Goal: Information Seeking & Learning: Learn about a topic

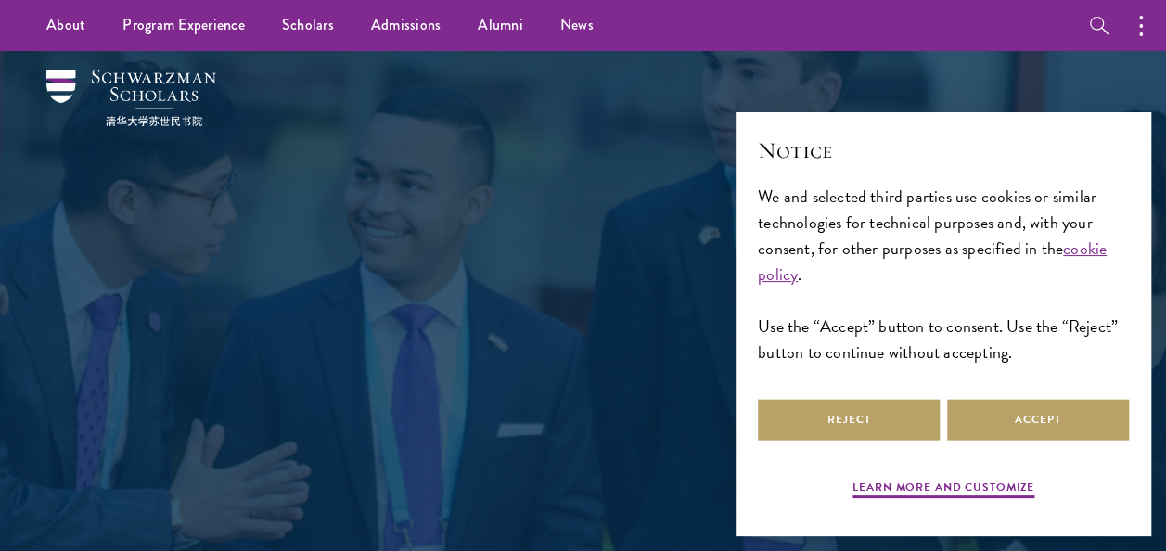
click at [404, 177] on div "Admissions Join the world's next generation of leaders." at bounding box center [583, 313] width 640 height 401
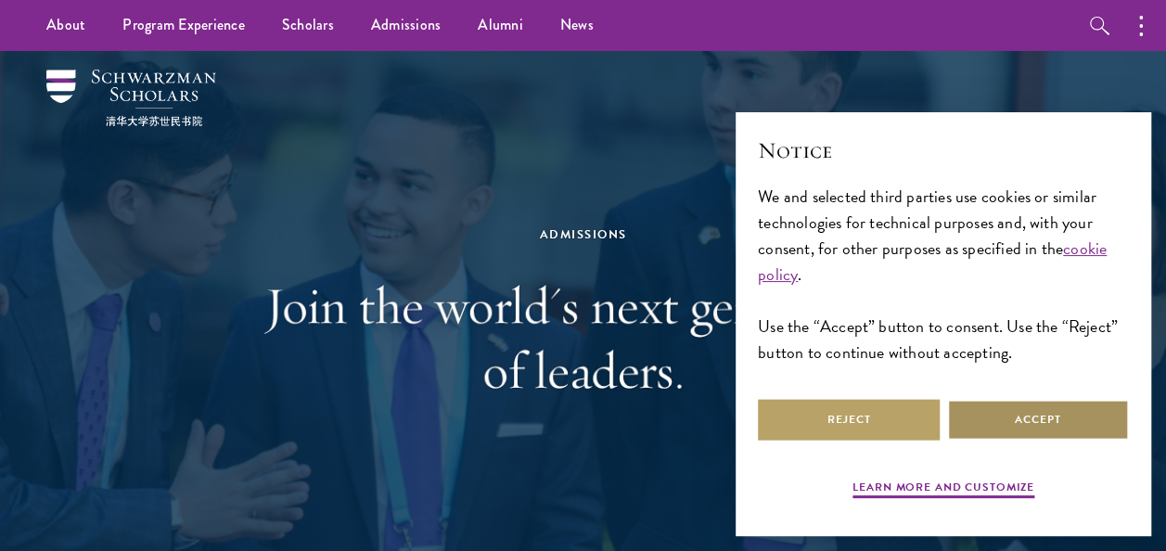
click at [997, 407] on button "Accept" at bounding box center [1038, 420] width 182 height 42
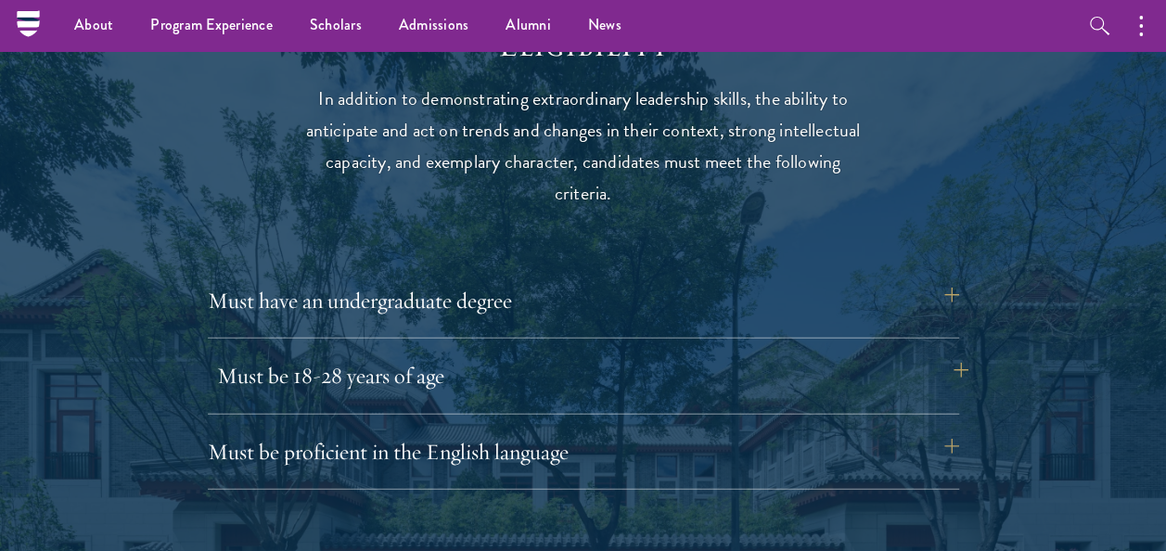
scroll to position [2382, 0]
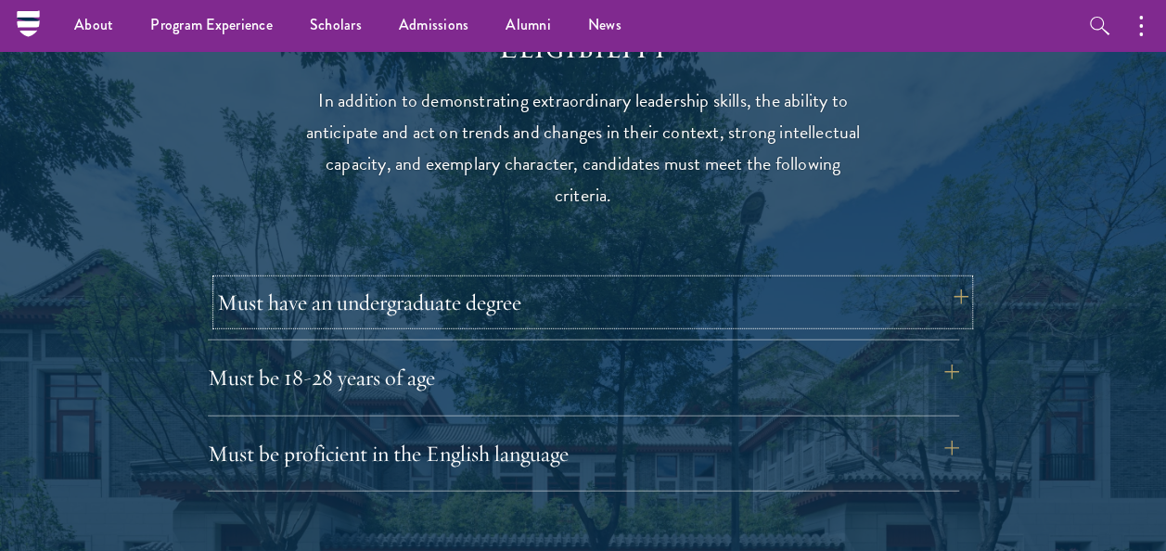
click at [935, 296] on button "Must have an undergraduate degree" at bounding box center [592, 302] width 751 height 45
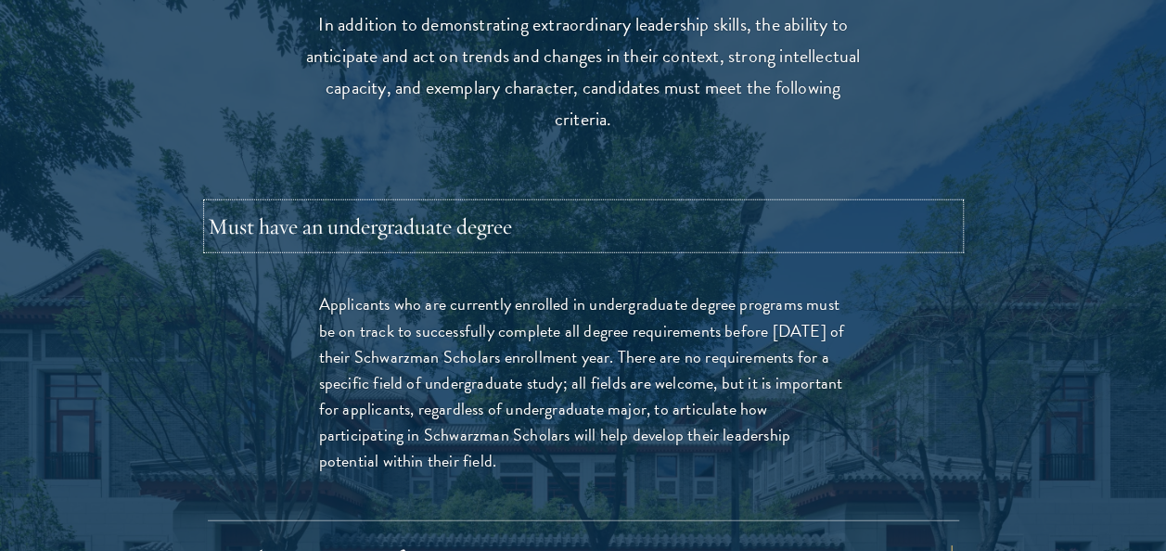
scroll to position [2460, 0]
click at [631, 234] on button "Must have an undergraduate degree" at bounding box center [592, 224] width 751 height 45
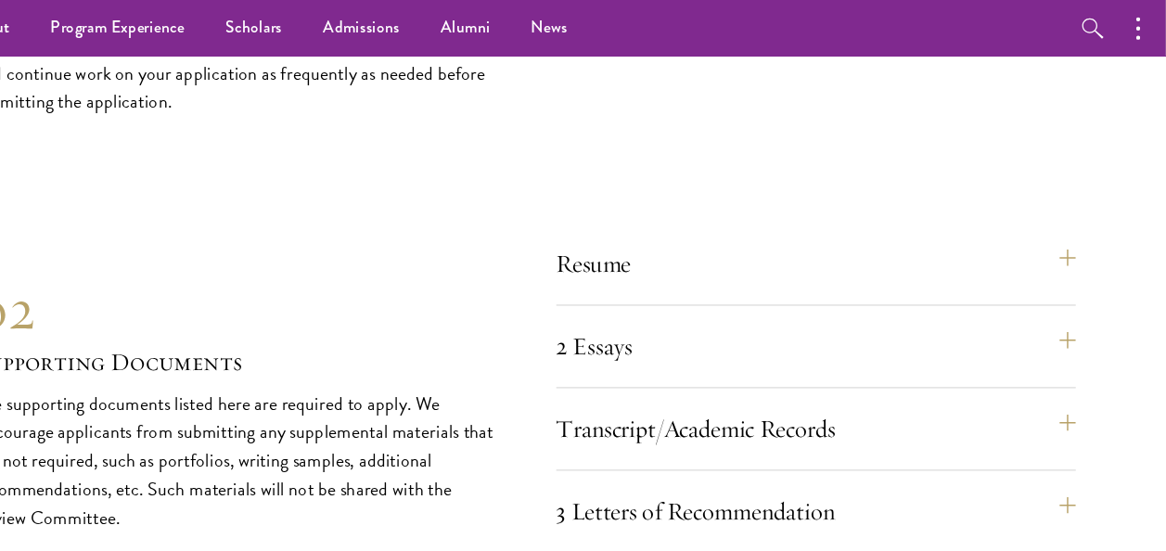
scroll to position [5461, 0]
click at [619, 240] on div "Resume A current version of your resume or CV (maximum 2 pages)." at bounding box center [847, 249] width 473 height 60
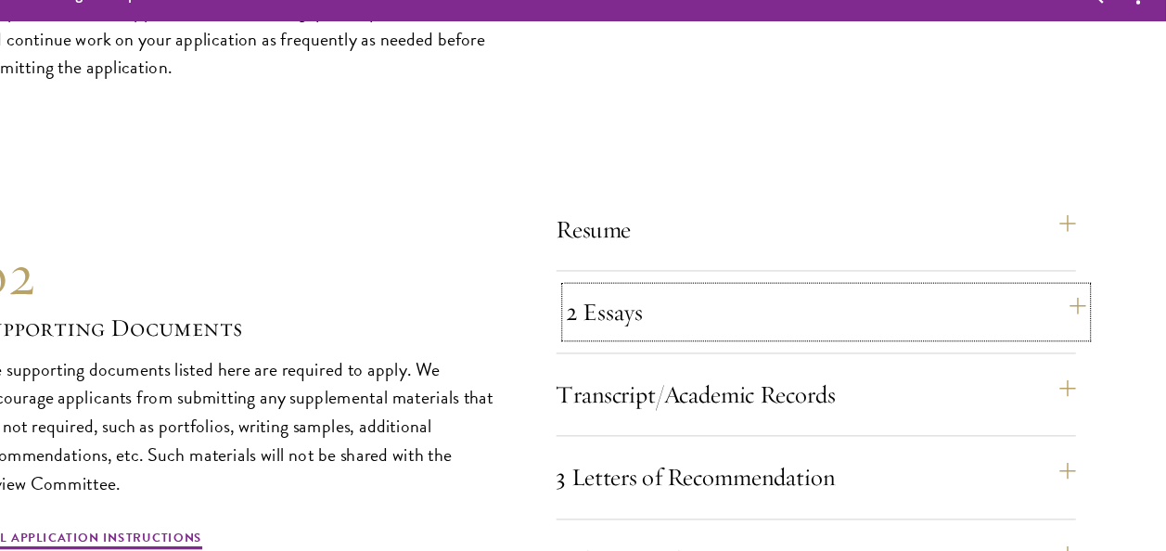
click at [697, 301] on button "2 Essays" at bounding box center [857, 316] width 473 height 45
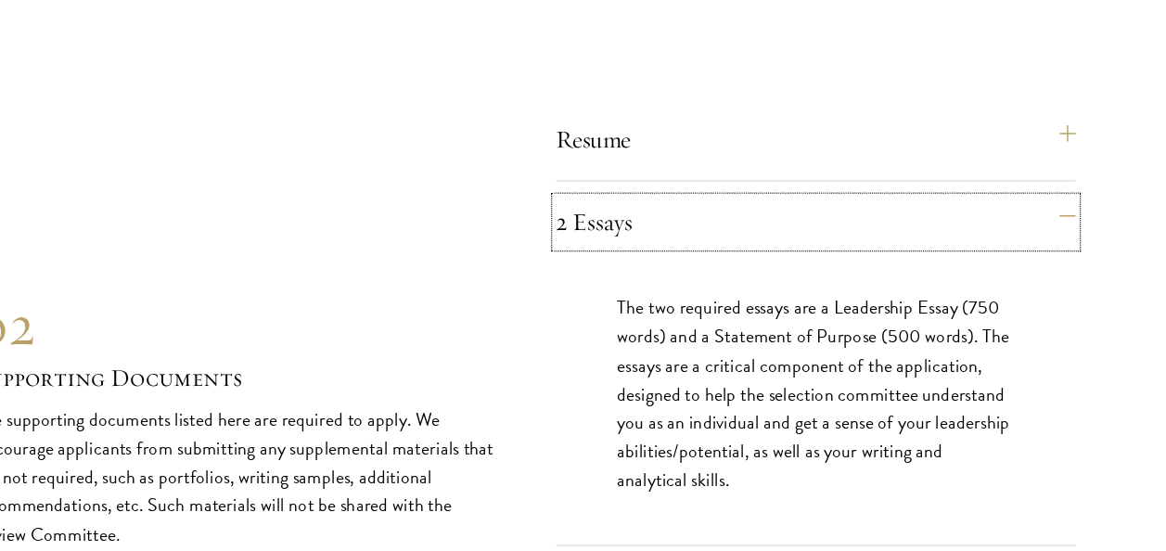
scroll to position [5554, 0]
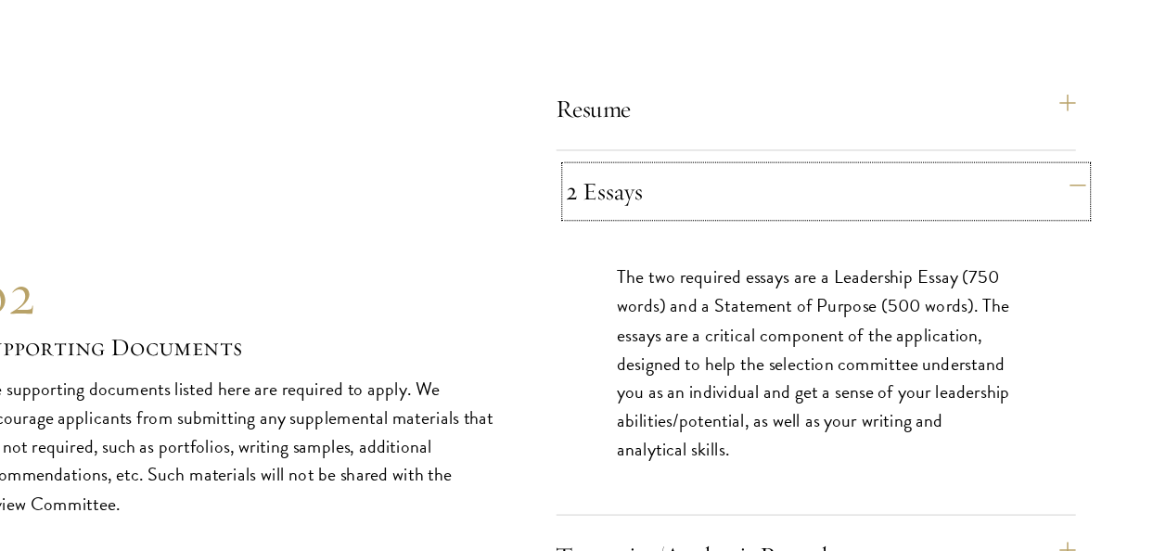
click at [725, 217] on button "2 Essays" at bounding box center [857, 223] width 473 height 45
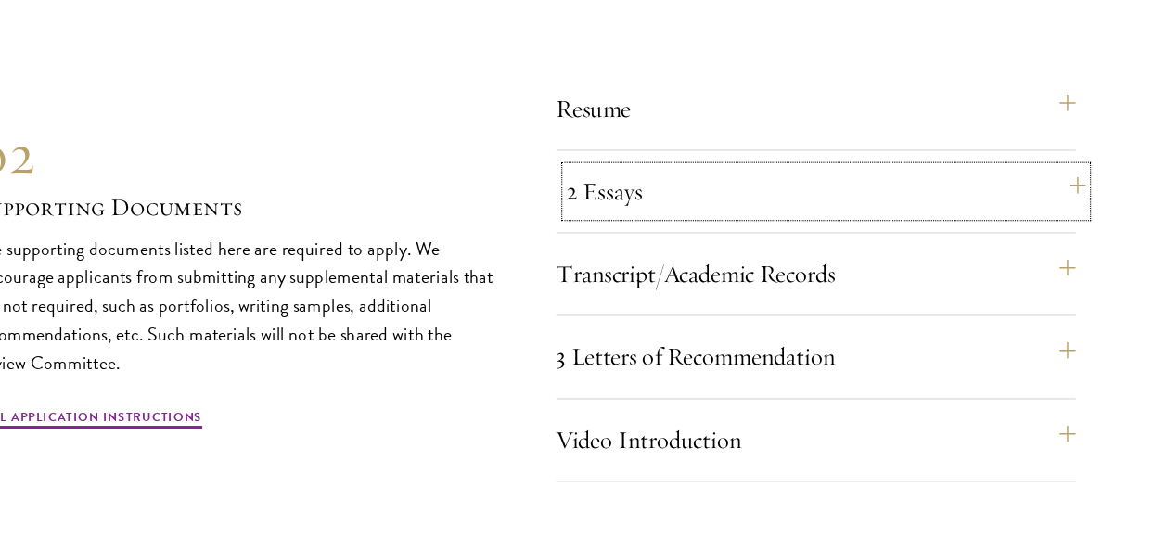
click at [725, 217] on button "2 Essays" at bounding box center [857, 223] width 473 height 45
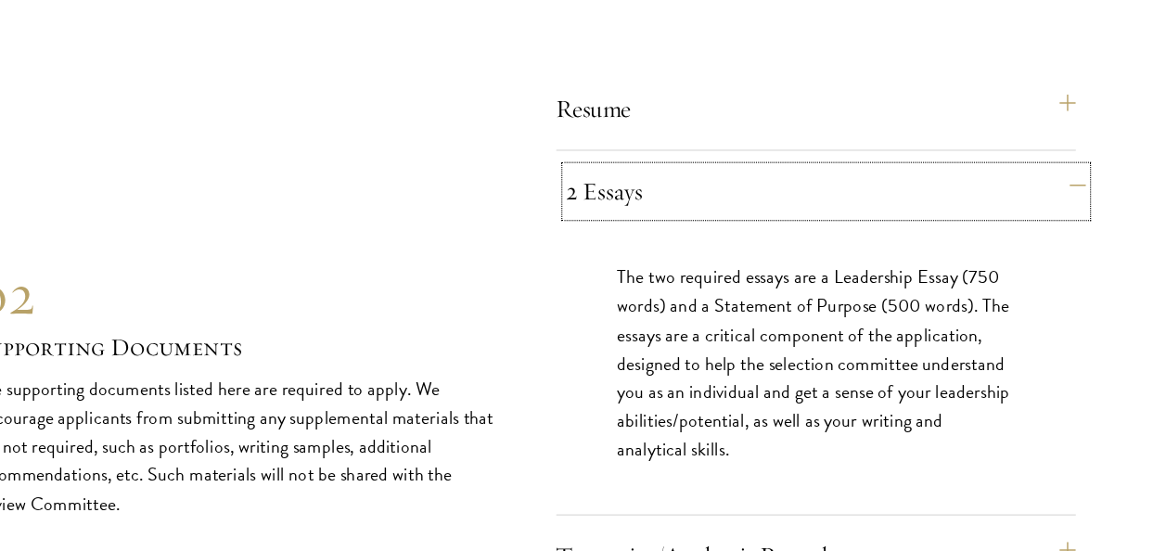
click at [725, 217] on button "2 Essays" at bounding box center [857, 223] width 473 height 45
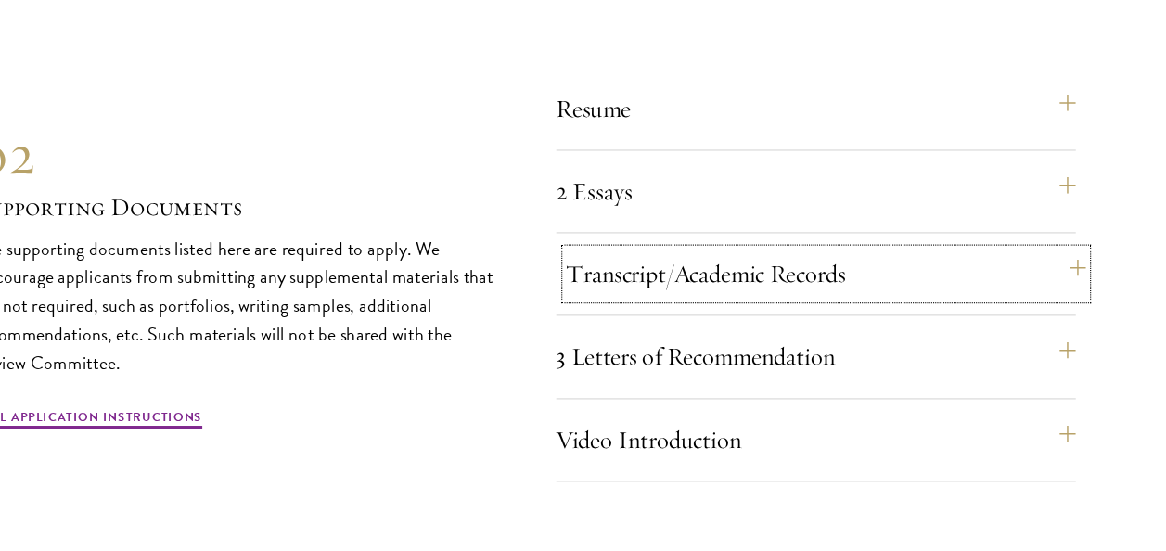
click at [748, 304] on button "Transcript/Academic Records" at bounding box center [857, 298] width 473 height 45
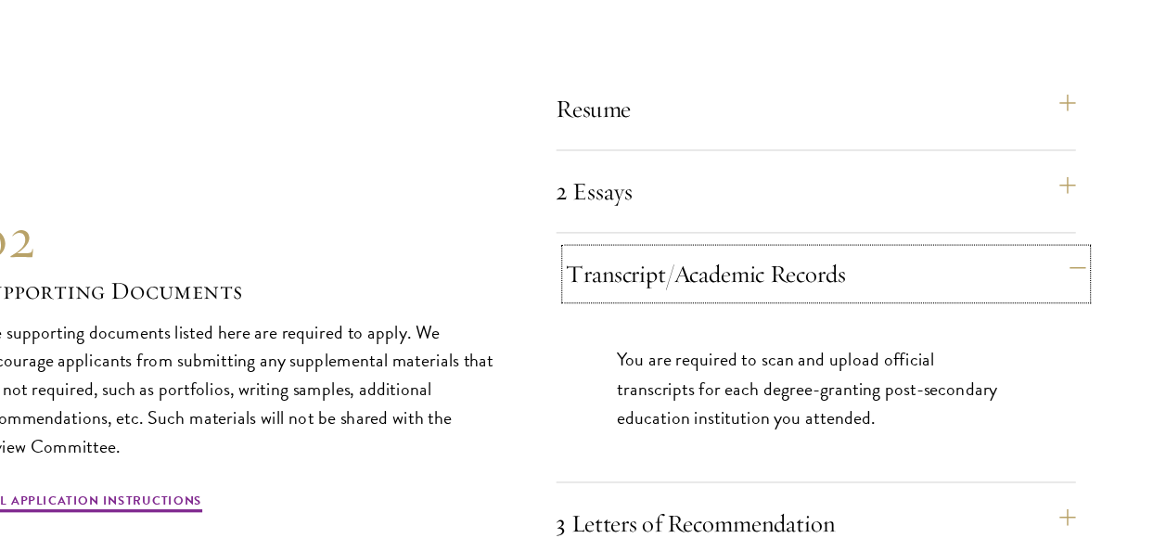
click at [748, 304] on button "Transcript/Academic Records" at bounding box center [857, 298] width 473 height 45
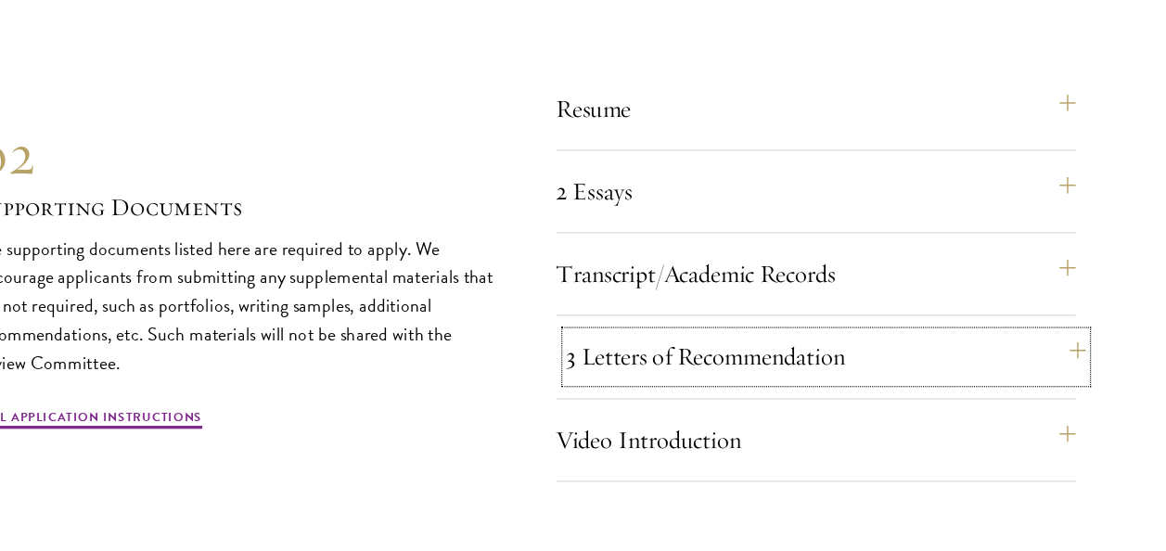
click at [761, 369] on button "3 Letters of Recommendation" at bounding box center [857, 374] width 473 height 45
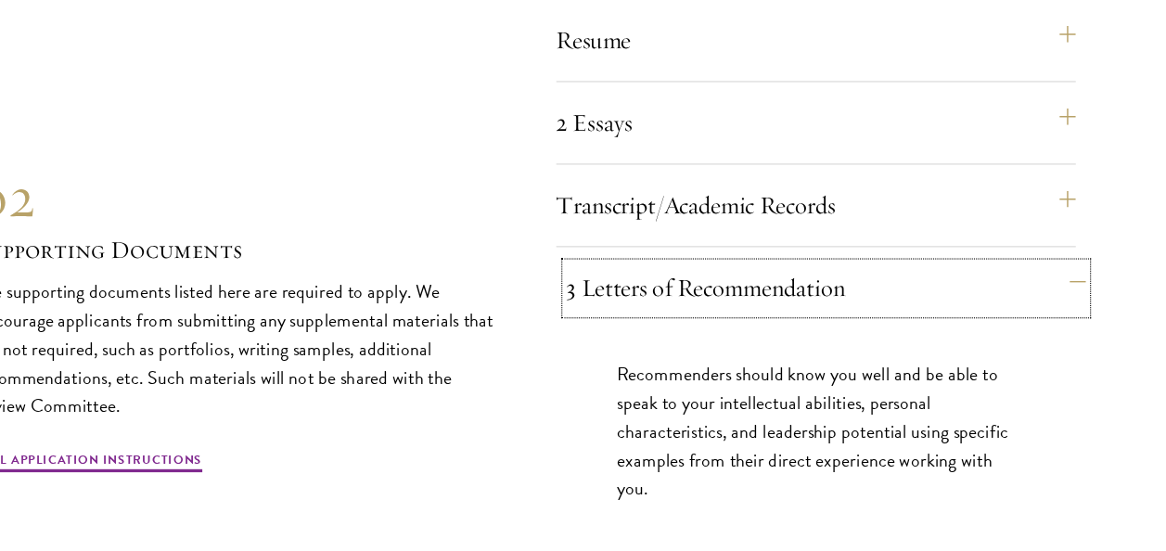
scroll to position [5619, 0]
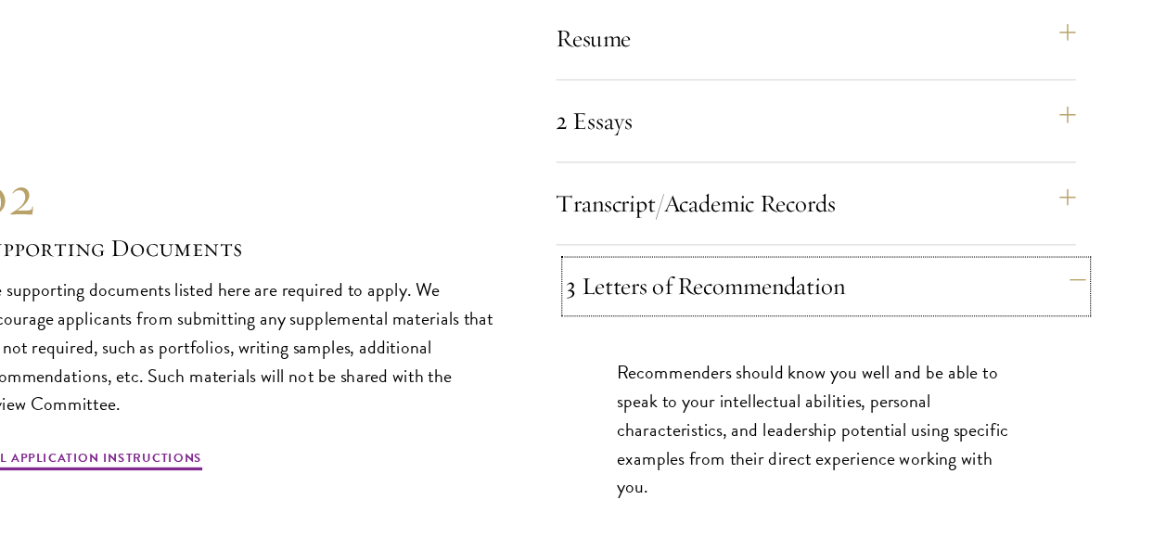
click at [738, 312] on button "3 Letters of Recommendation" at bounding box center [857, 309] width 473 height 45
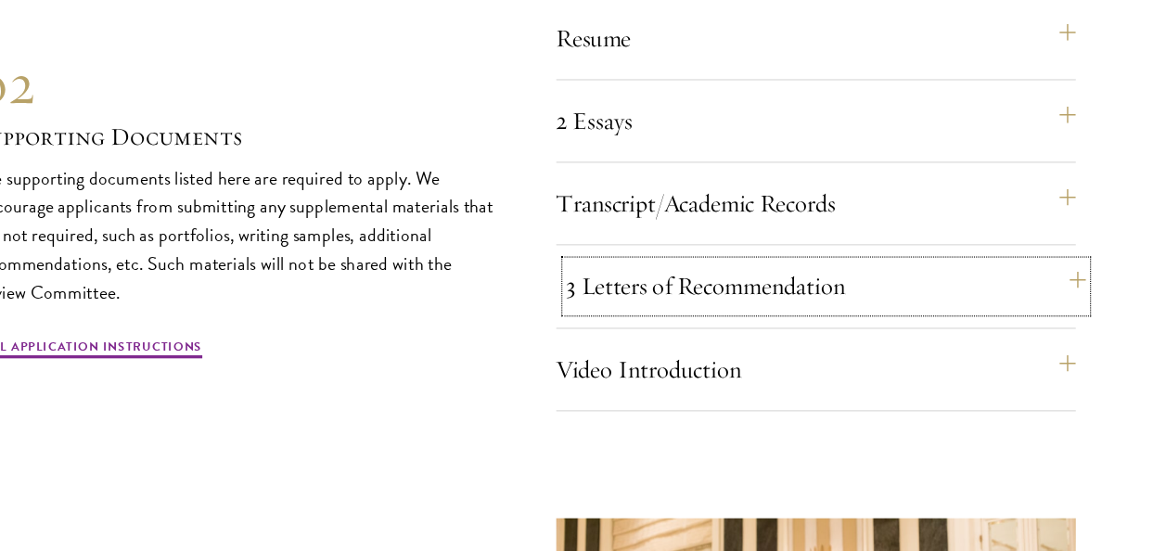
scroll to position [5625, 0]
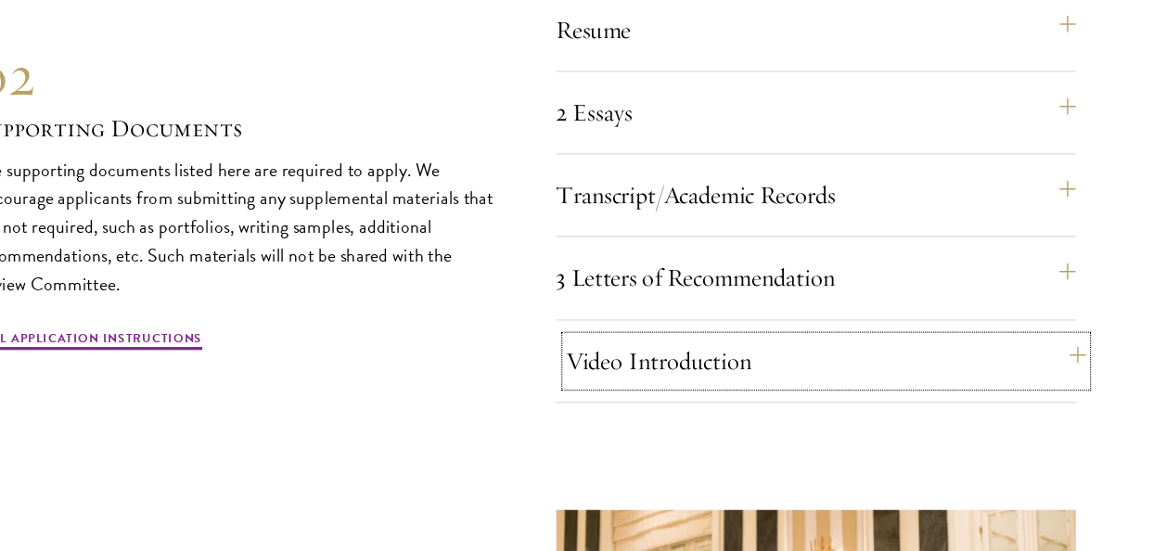
click at [771, 379] on button "Video Introduction" at bounding box center [857, 377] width 473 height 45
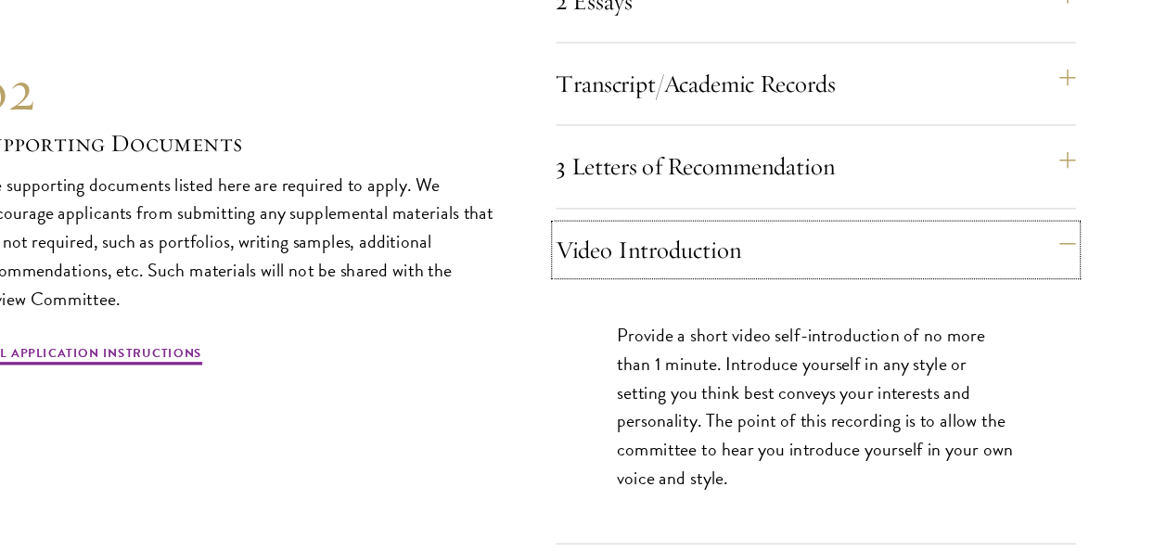
scroll to position [5759, 0]
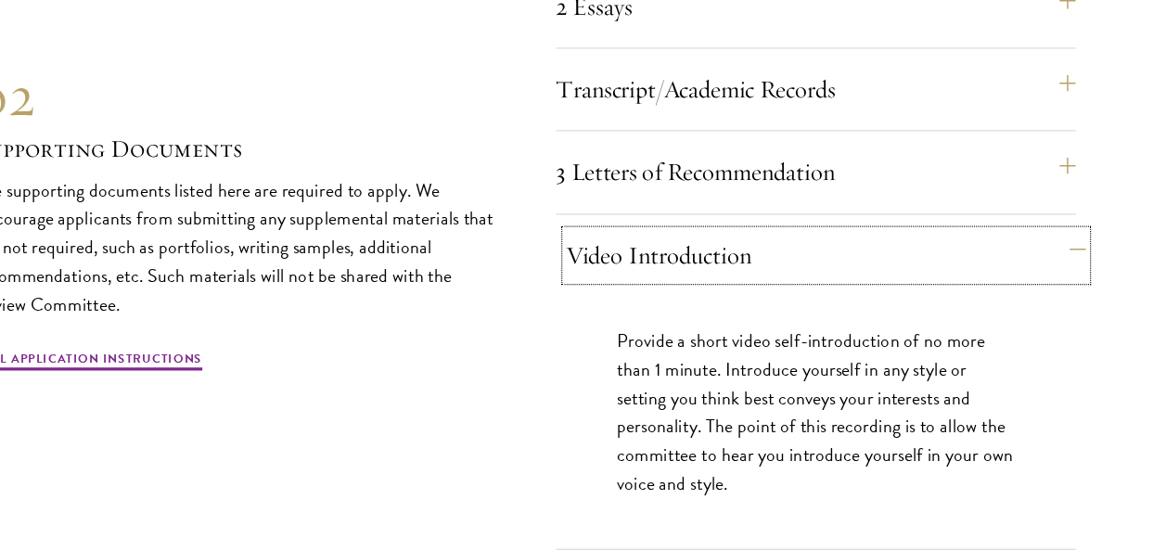
click at [746, 256] on button "Video Introduction" at bounding box center [857, 244] width 473 height 45
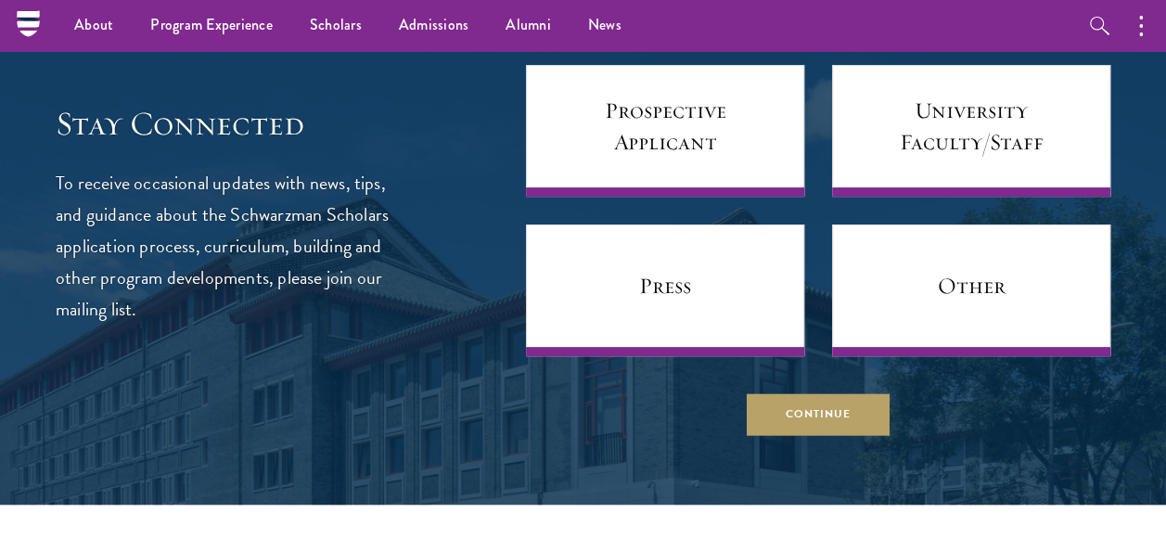
scroll to position [6971, 0]
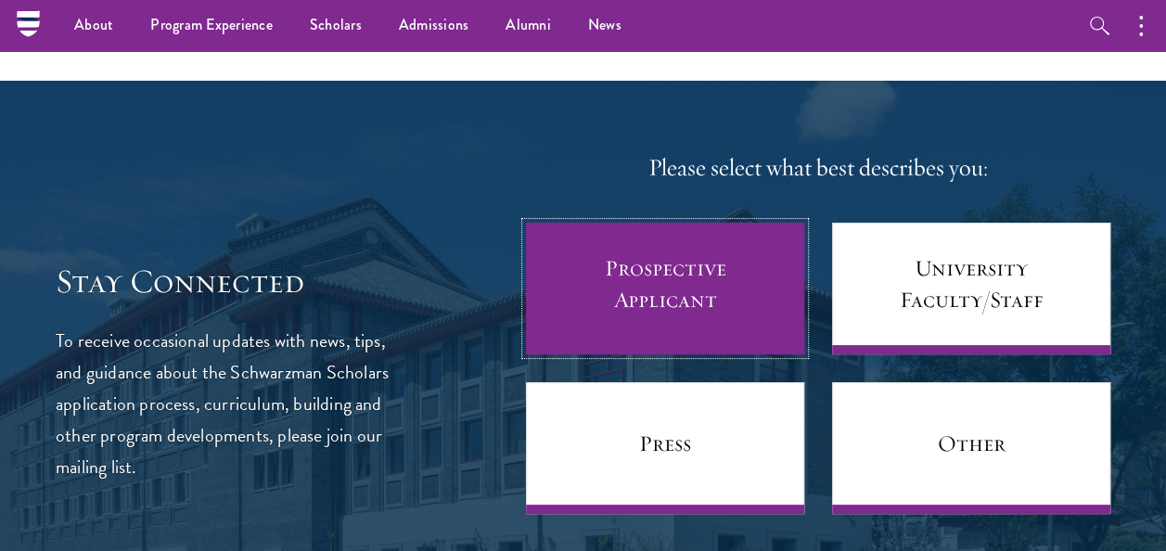
click at [714, 301] on link "Prospective Applicant" at bounding box center [665, 289] width 278 height 132
click at [608, 283] on link "Prospective Applicant" at bounding box center [665, 289] width 278 height 132
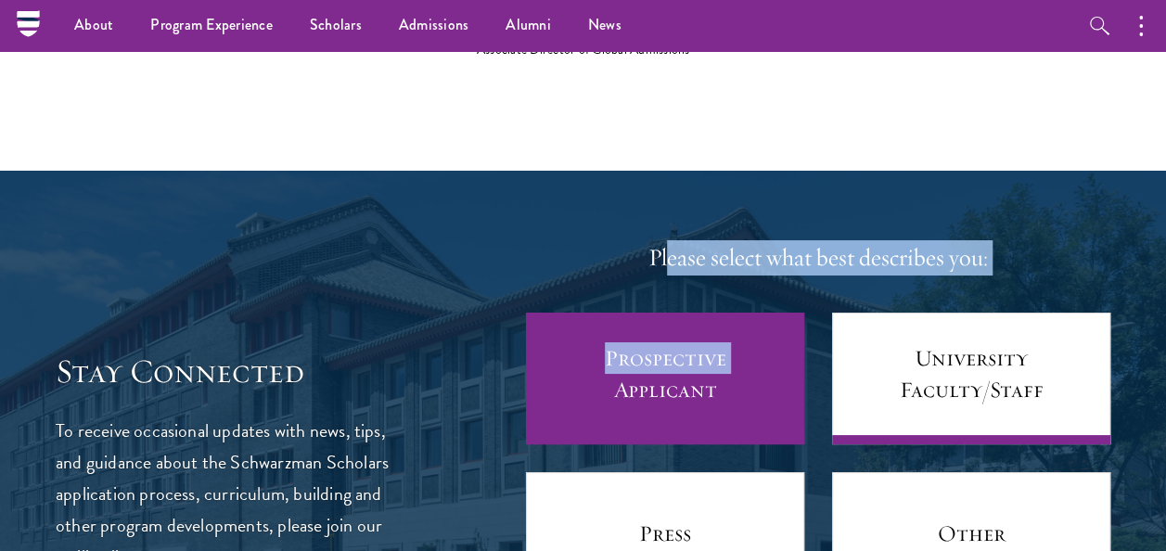
drag, startPoint x: 664, startPoint y: 160, endPoint x: 611, endPoint y: 425, distance: 269.6
click at [611, 425] on link "Prospective Applicant" at bounding box center [665, 379] width 278 height 132
click at [579, 325] on link "Prospective Applicant" at bounding box center [665, 379] width 278 height 132
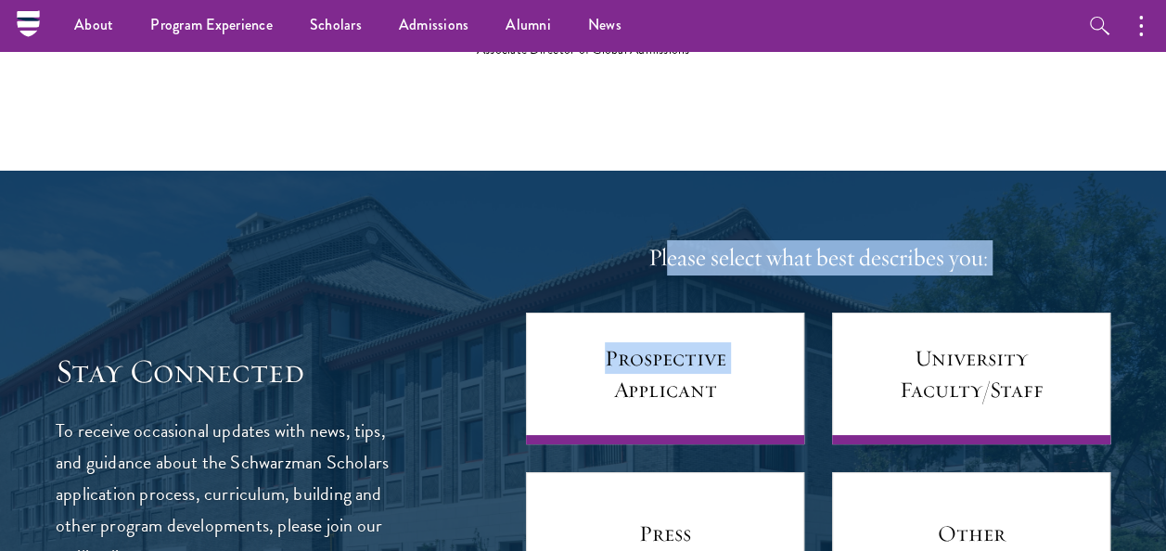
drag, startPoint x: 579, startPoint y: 325, endPoint x: 505, endPoint y: 273, distance: 90.6
click at [505, 273] on div "Stay Connected To receive occasional updates with news, tips, and guidance abou…" at bounding box center [583, 461] width 1055 height 442
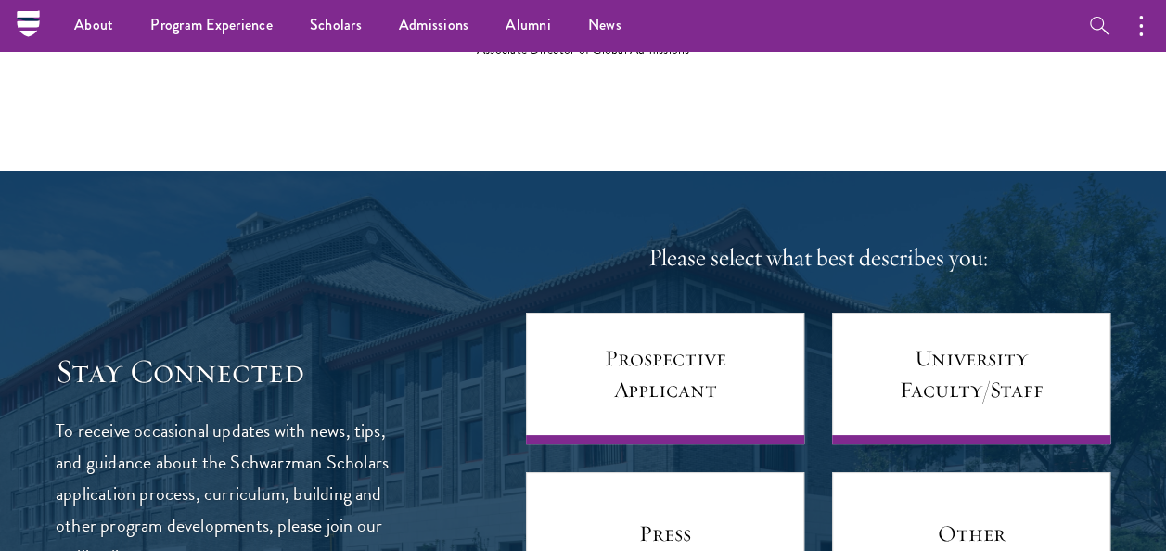
click at [598, 258] on h4 "Please select what best describes you:" at bounding box center [818, 257] width 584 height 35
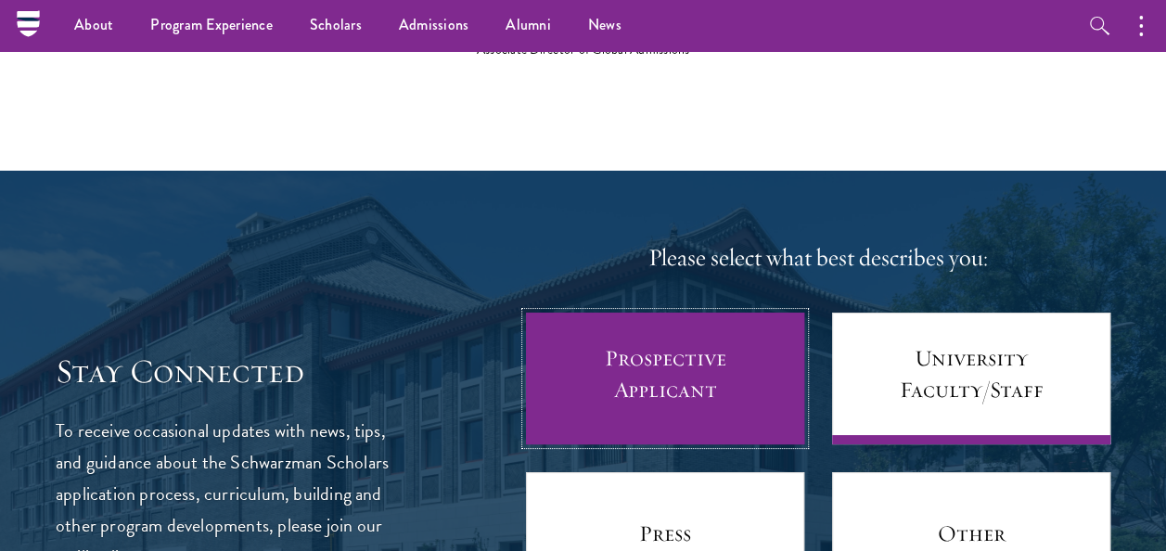
click at [713, 336] on link "Prospective Applicant" at bounding box center [665, 379] width 278 height 132
